Goal: Browse casually

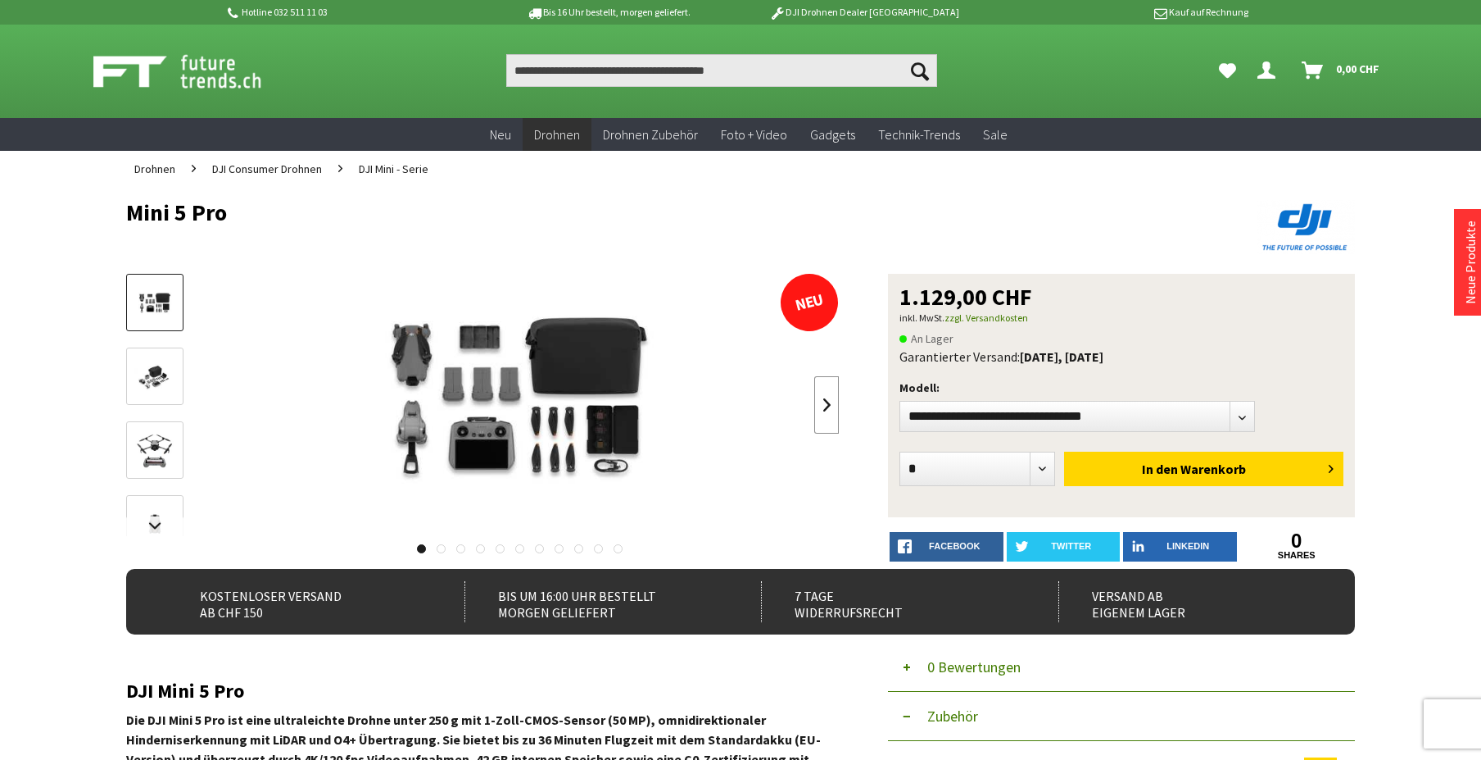
click at [823, 409] on link at bounding box center [826, 404] width 25 height 57
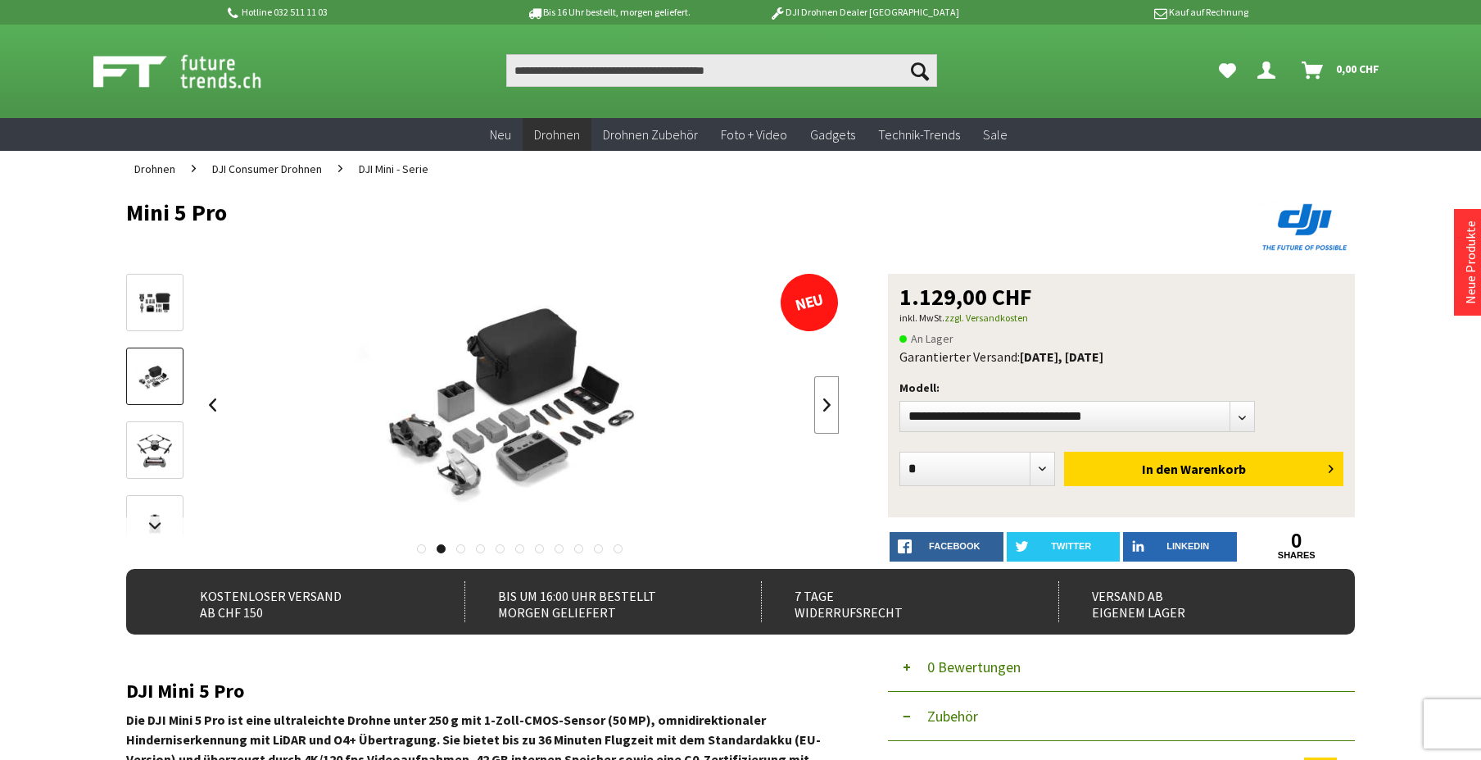
click at [823, 409] on link at bounding box center [826, 404] width 25 height 57
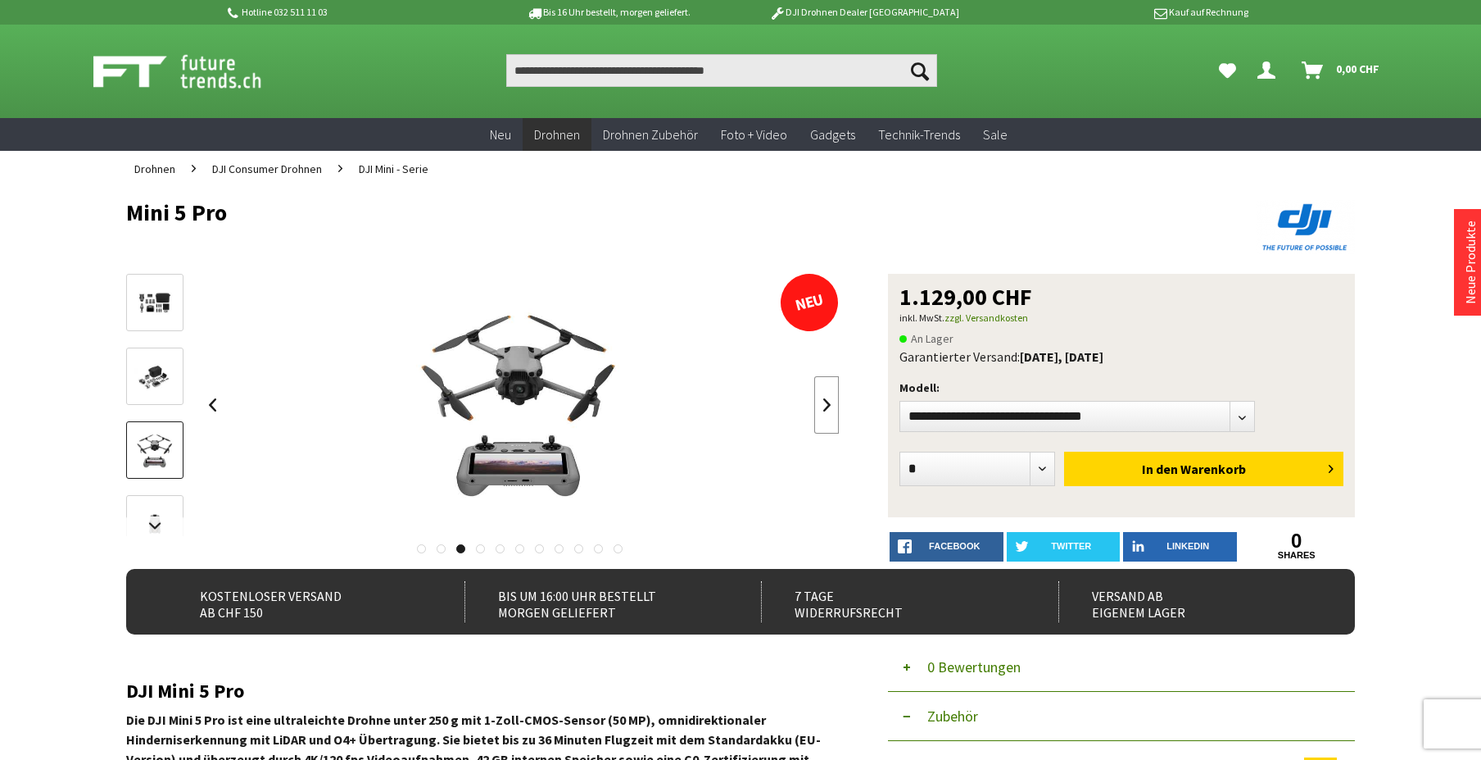
click at [823, 410] on link at bounding box center [826, 404] width 25 height 57
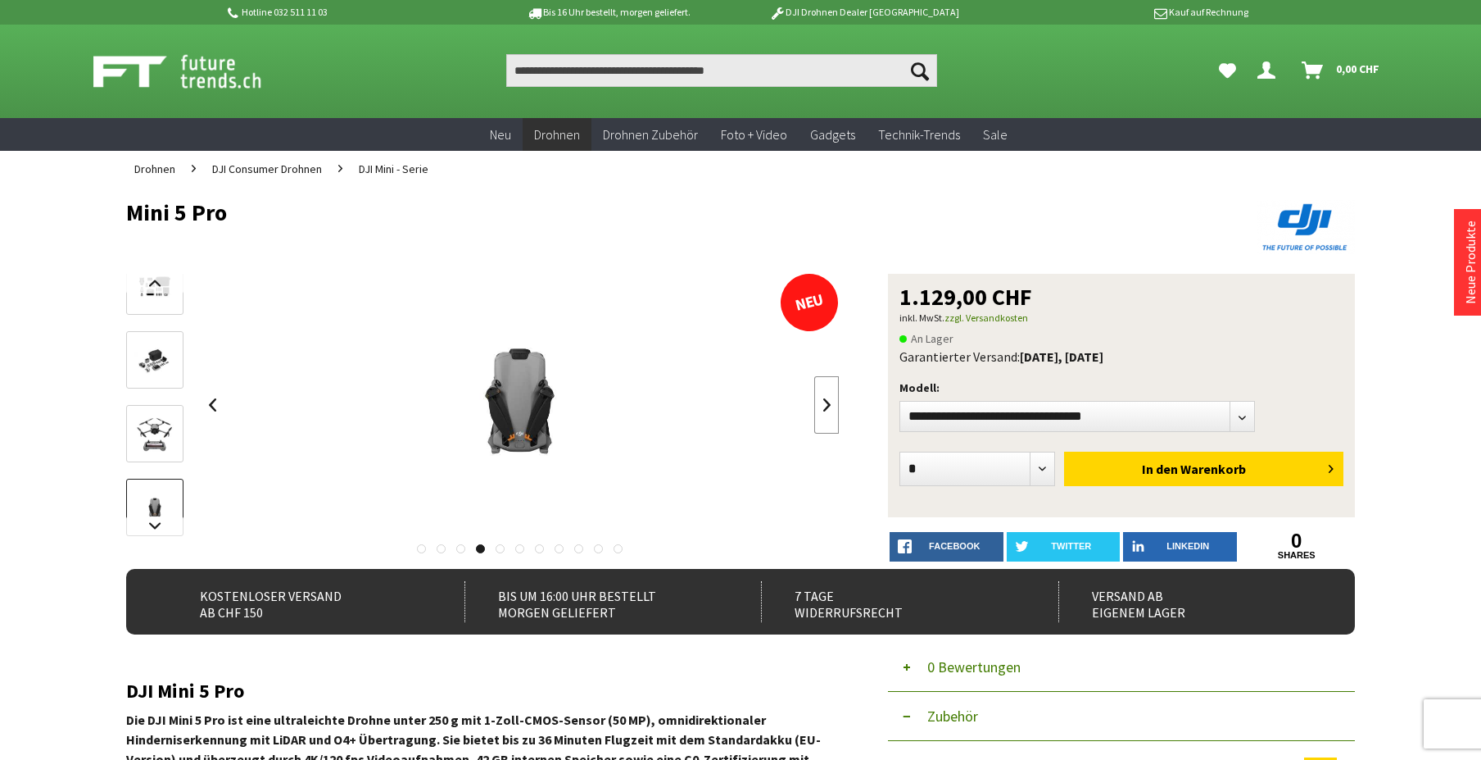
click at [823, 410] on link at bounding box center [826, 404] width 25 height 57
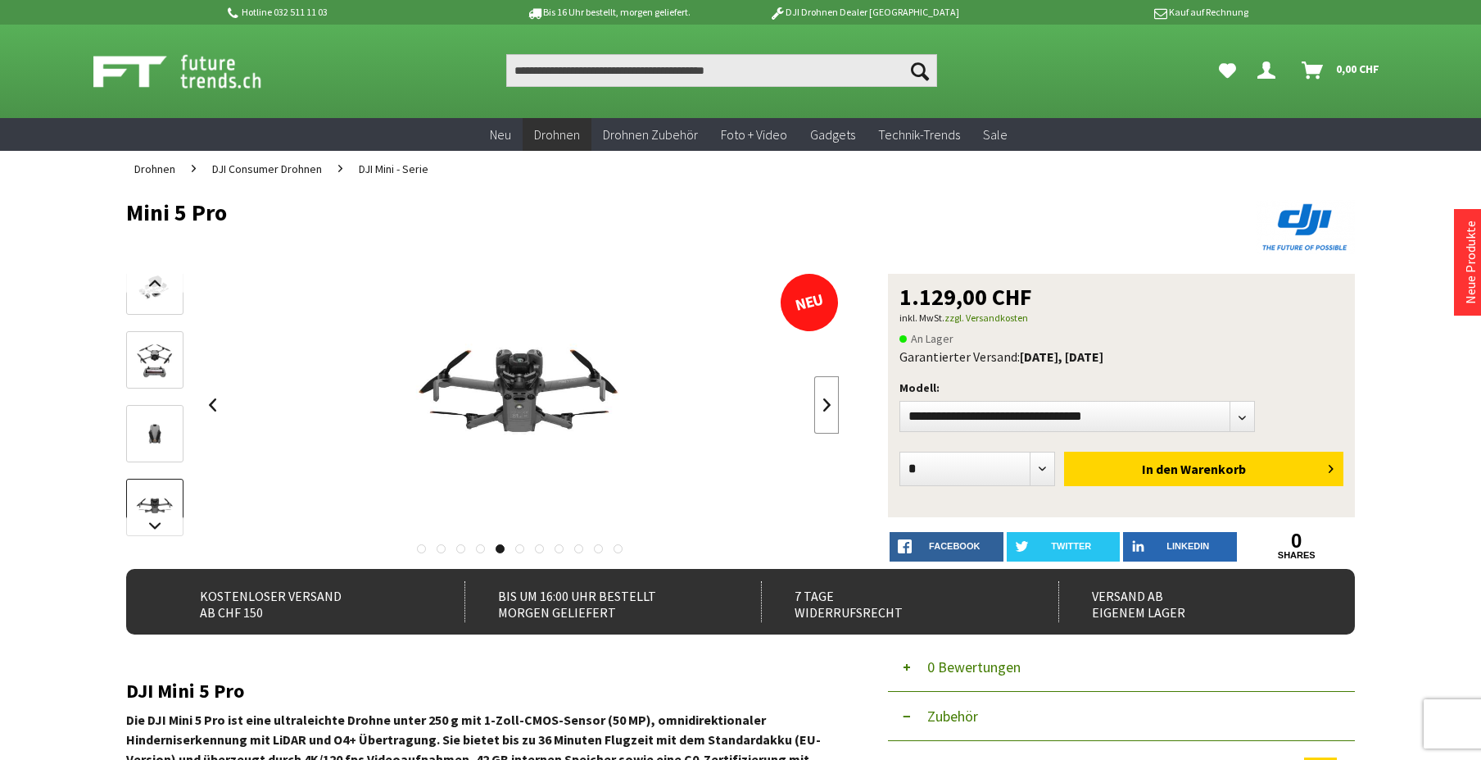
click at [823, 410] on link at bounding box center [826, 404] width 25 height 57
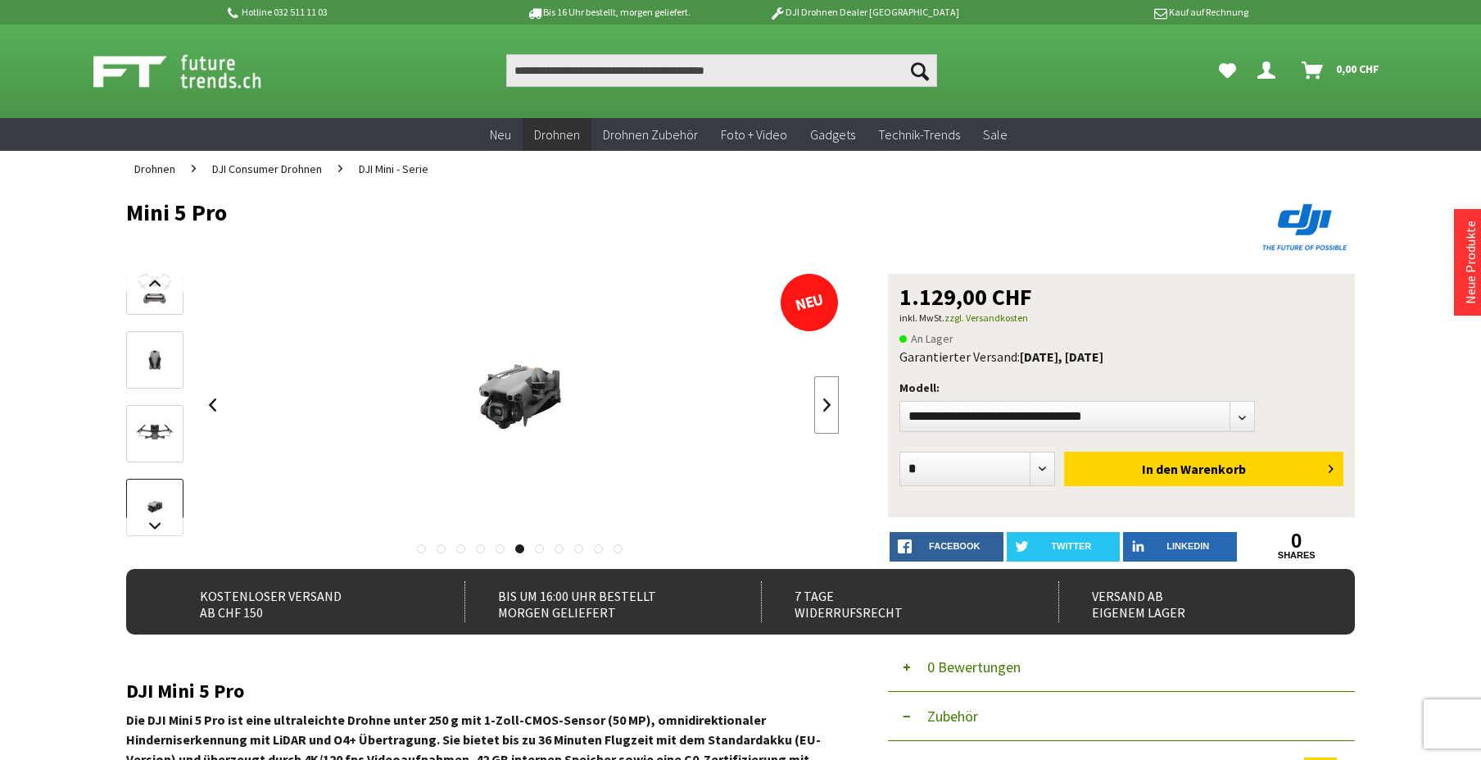
click at [822, 410] on link at bounding box center [826, 404] width 25 height 57
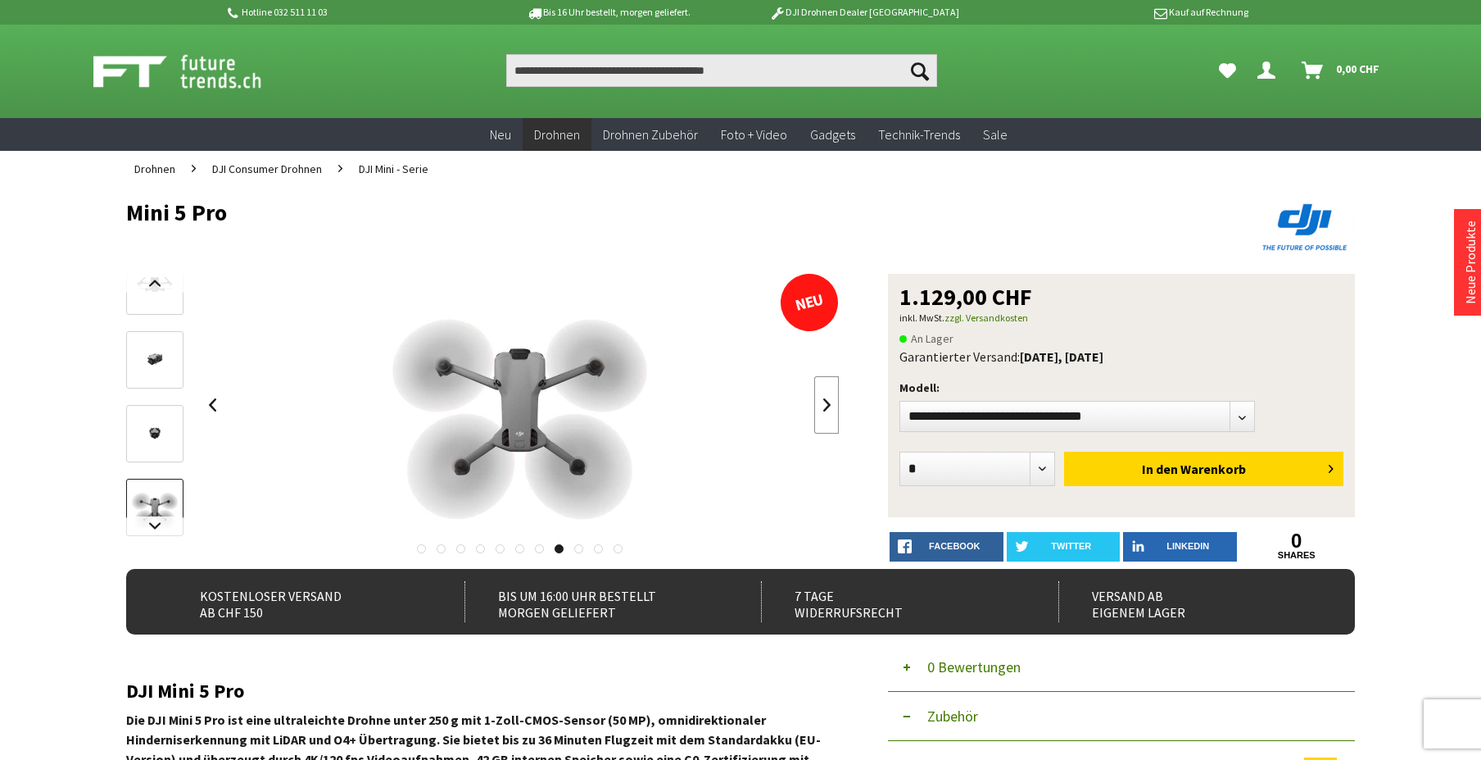
click at [821, 411] on link at bounding box center [826, 404] width 25 height 57
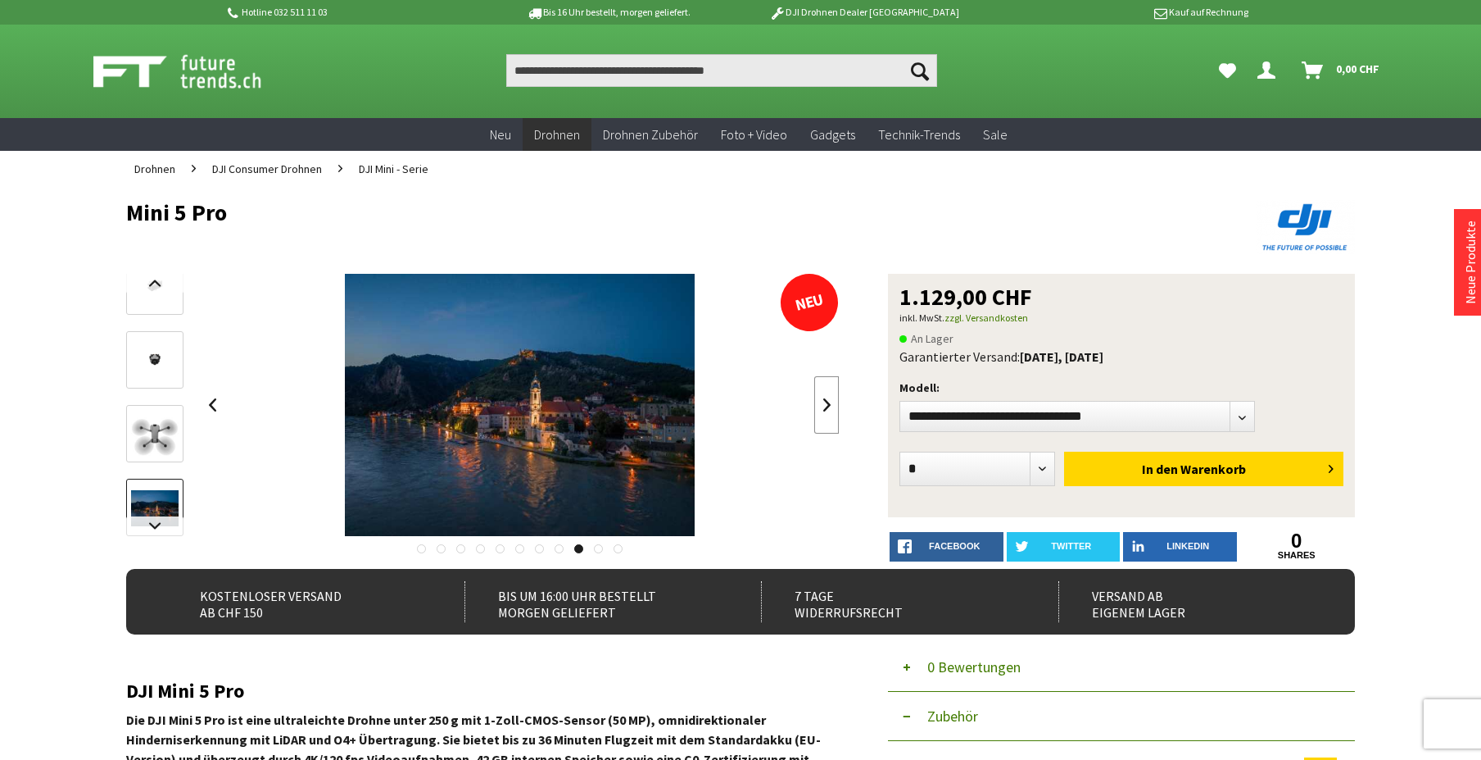
click at [821, 411] on link at bounding box center [826, 404] width 25 height 57
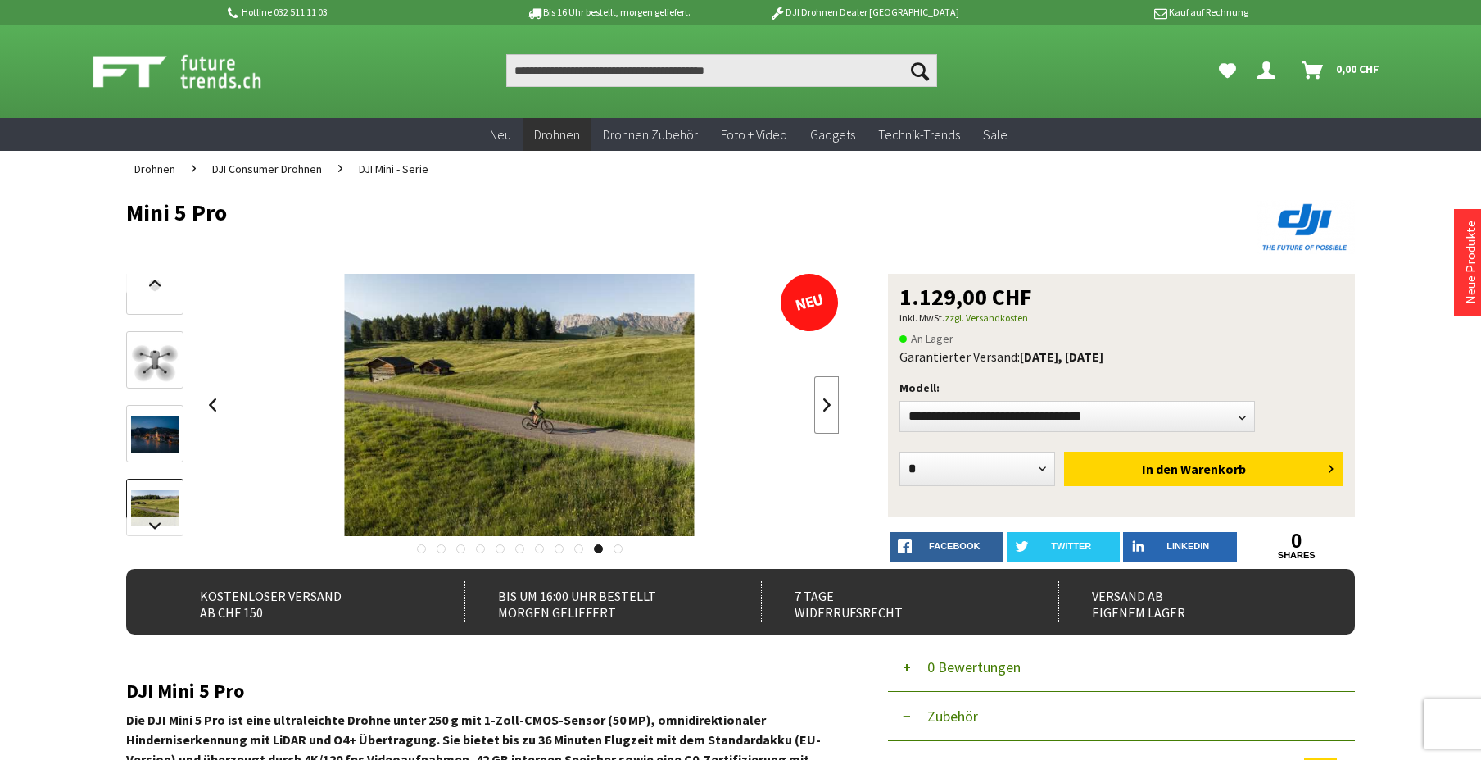
click at [820, 412] on link at bounding box center [826, 404] width 25 height 57
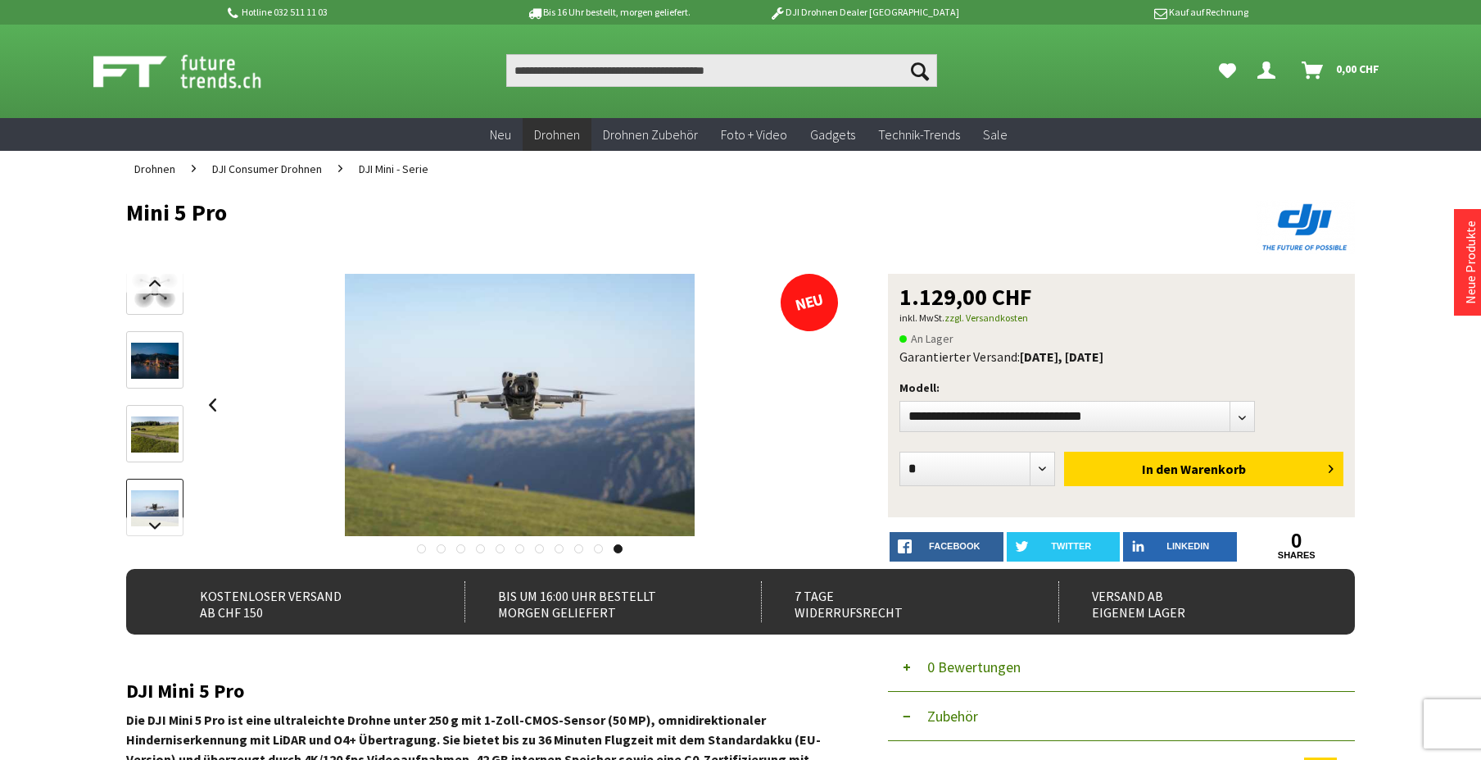
click at [819, 414] on div at bounding box center [520, 405] width 640 height 262
